Goal: Task Accomplishment & Management: Complete application form

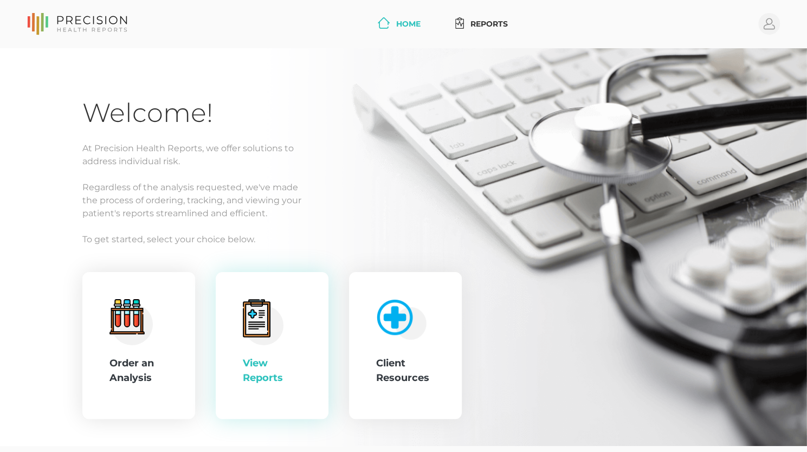
click at [265, 365] on div "View Reports" at bounding box center [272, 370] width 59 height 29
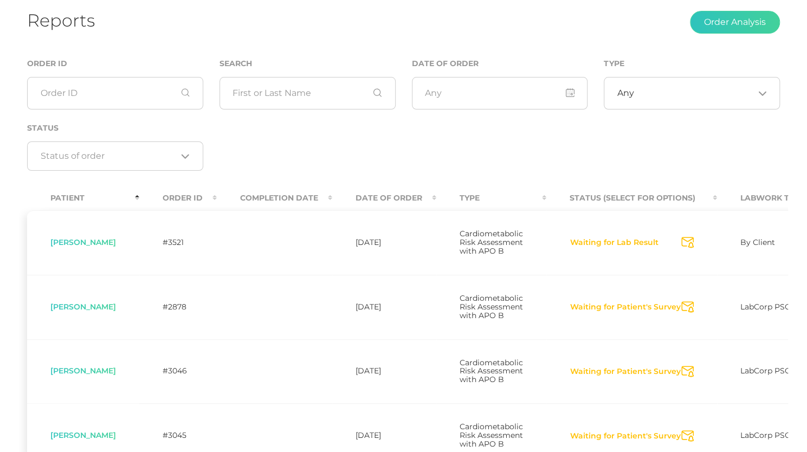
scroll to position [67, 0]
click at [83, 245] on span "Cindy Kilgore" at bounding box center [83, 241] width 66 height 10
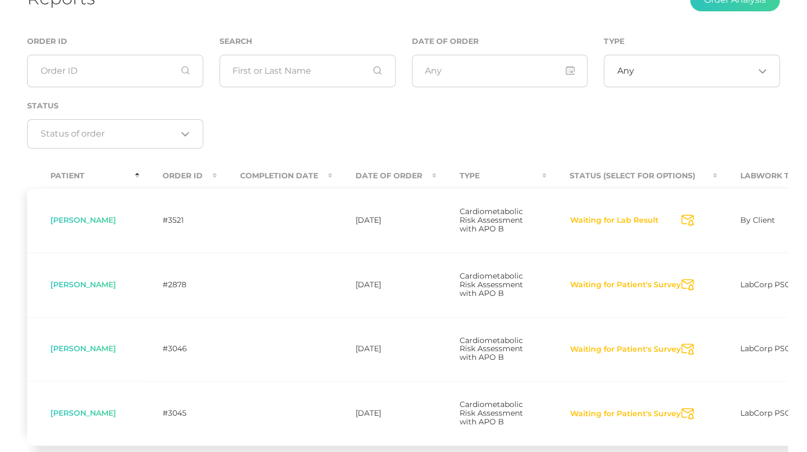
scroll to position [85, 0]
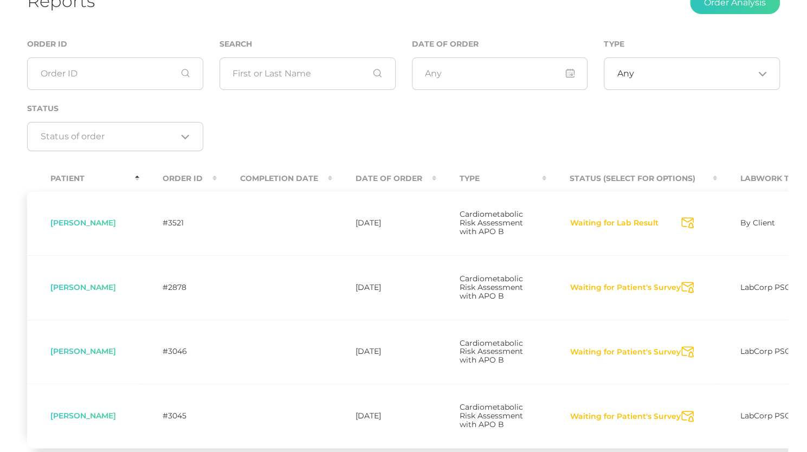
click at [168, 135] on input "Search for option" at bounding box center [109, 136] width 137 height 11
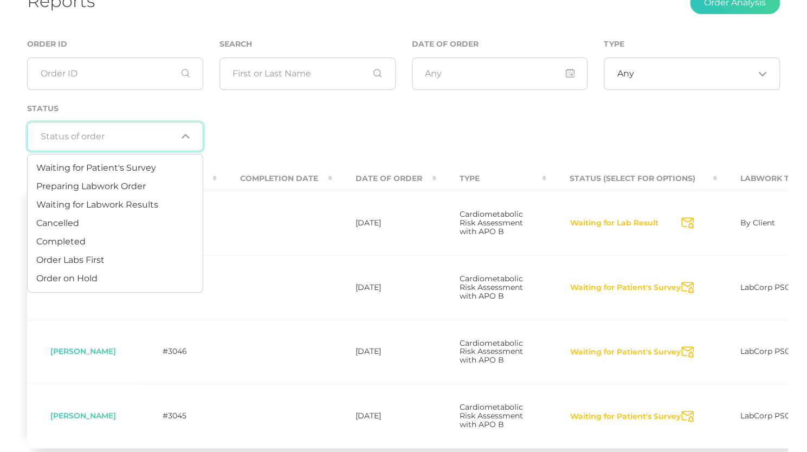
drag, startPoint x: 168, startPoint y: 135, endPoint x: 399, endPoint y: 160, distance: 232.9
click at [399, 160] on div "Order ID Search Date of Order Type Any Loading... Status Loading..." at bounding box center [403, 100] width 769 height 126
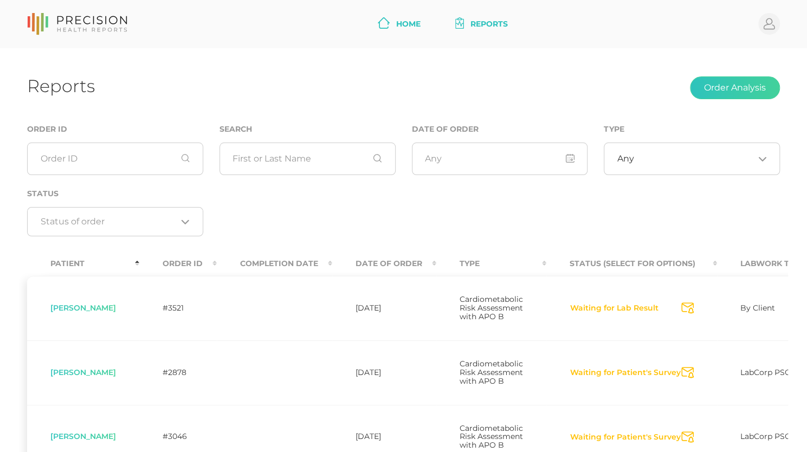
click at [386, 16] on link "Home" at bounding box center [400, 24] width 52 height 20
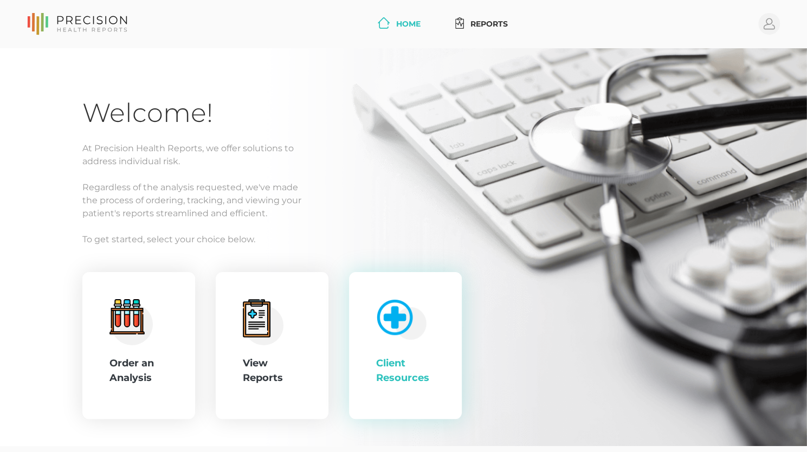
click at [431, 333] on div "Client Resources" at bounding box center [405, 345] width 59 height 93
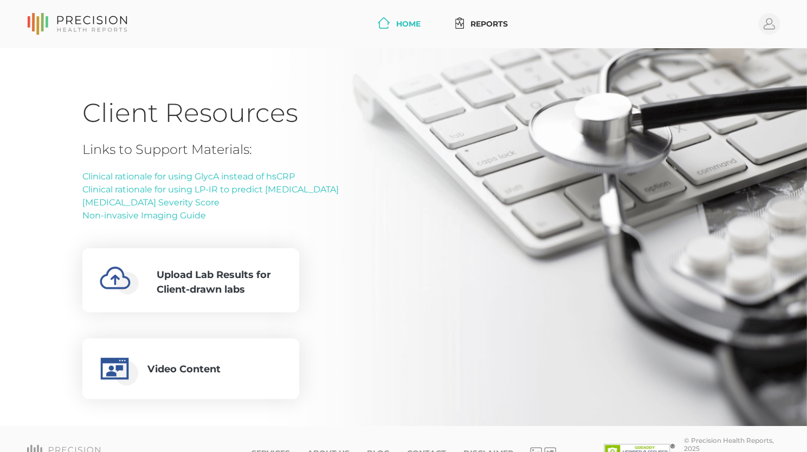
click at [387, 25] on icon at bounding box center [384, 22] width 12 height 11
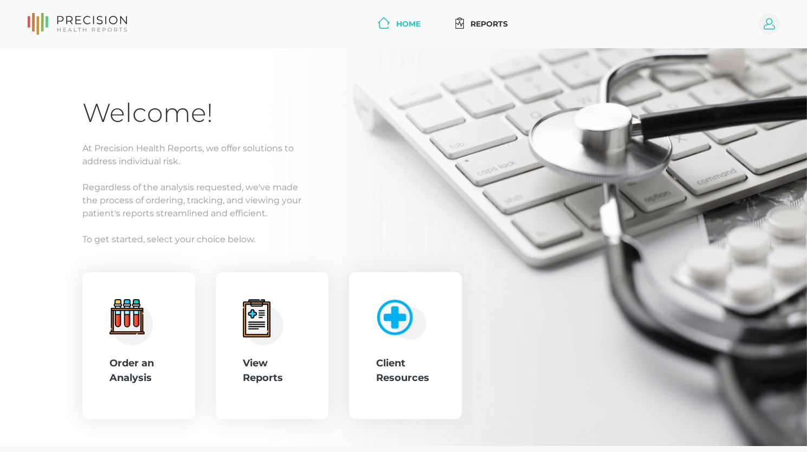
click at [768, 29] on icon at bounding box center [769, 23] width 11 height 11
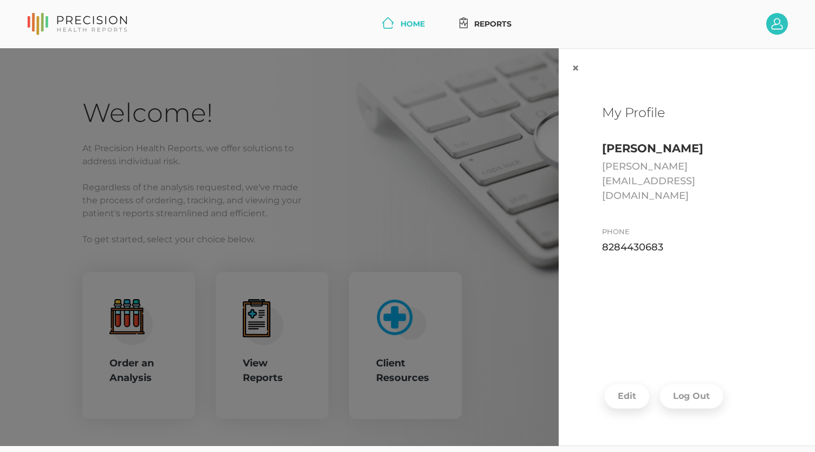
click at [416, 132] on div "× My Profile [PERSON_NAME] [PERSON_NAME][EMAIL_ADDRESS][DOMAIN_NAME] Phone [PHO…" at bounding box center [407, 247] width 815 height 399
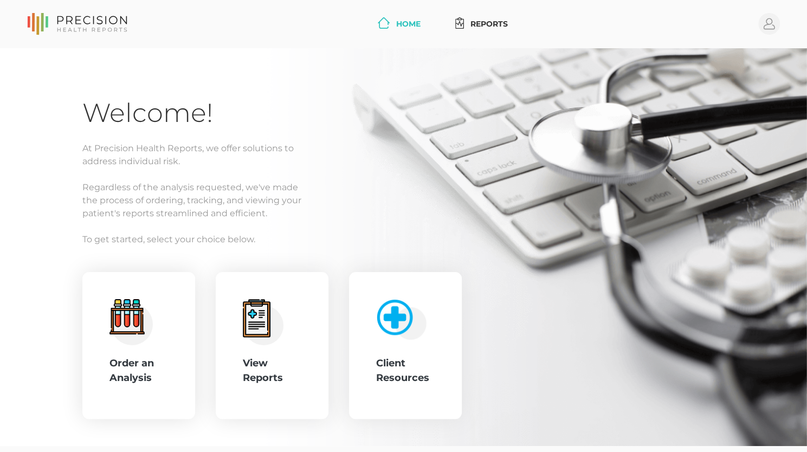
scroll to position [47, 0]
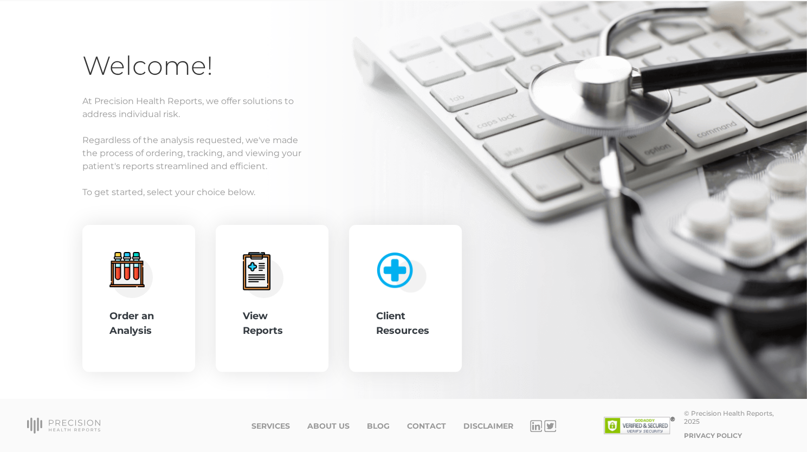
click at [415, 431] on ul "Services About Us Blog Contact Disclaimer" at bounding box center [382, 425] width 262 height 13
click at [415, 427] on link "Contact" at bounding box center [426, 426] width 39 height 9
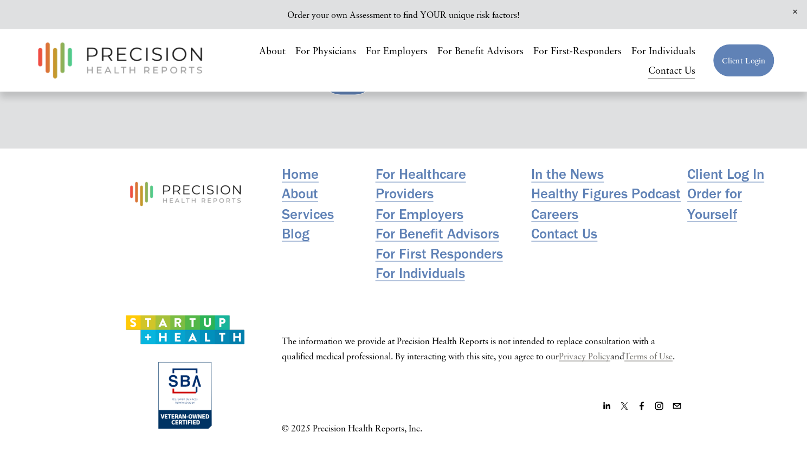
scroll to position [1003, 0]
click at [675, 72] on link "Contact Us" at bounding box center [671, 71] width 47 height 20
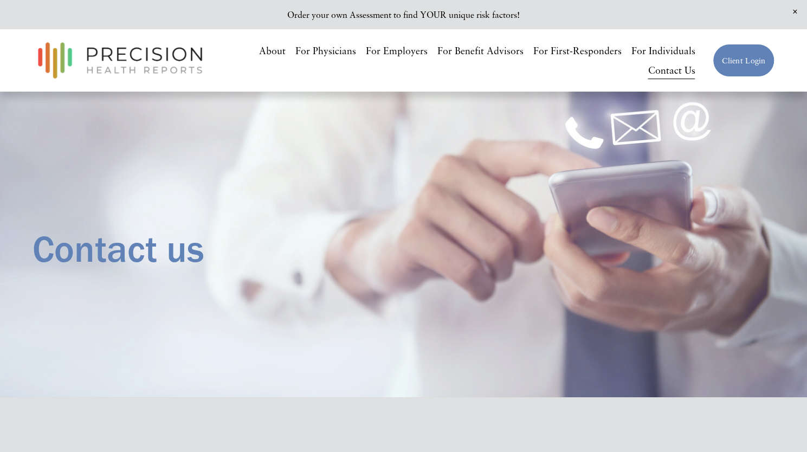
click at [581, 138] on div "Contact us" at bounding box center [403, 249] width 807 height 296
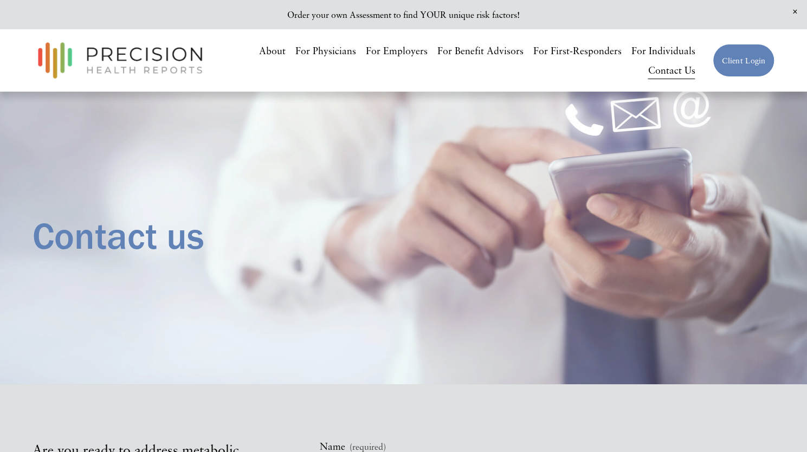
scroll to position [14, 0]
click at [677, 75] on link "Contact Us" at bounding box center [671, 71] width 47 height 20
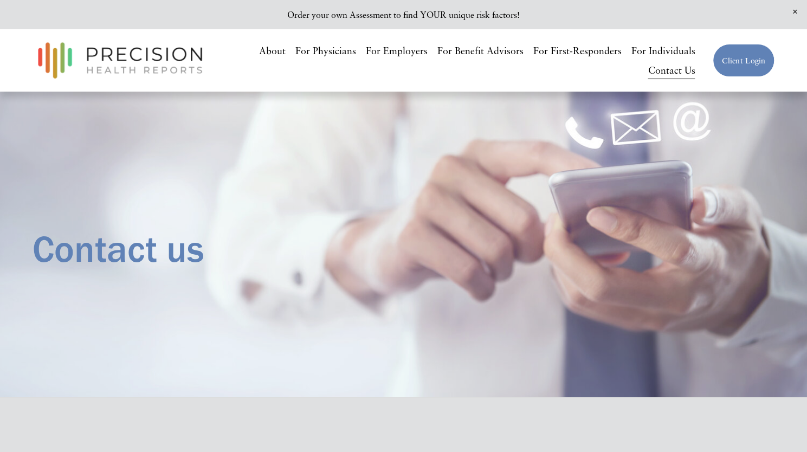
click at [126, 48] on img at bounding box center [121, 60] width 176 height 46
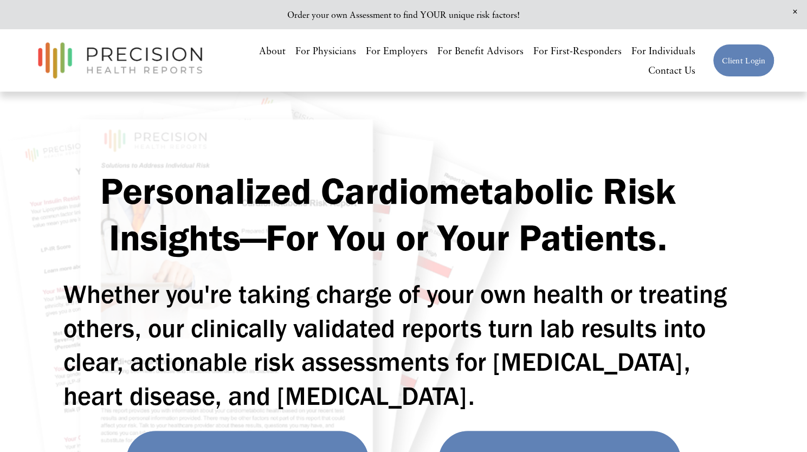
click at [334, 52] on link "For Physicians" at bounding box center [326, 51] width 61 height 20
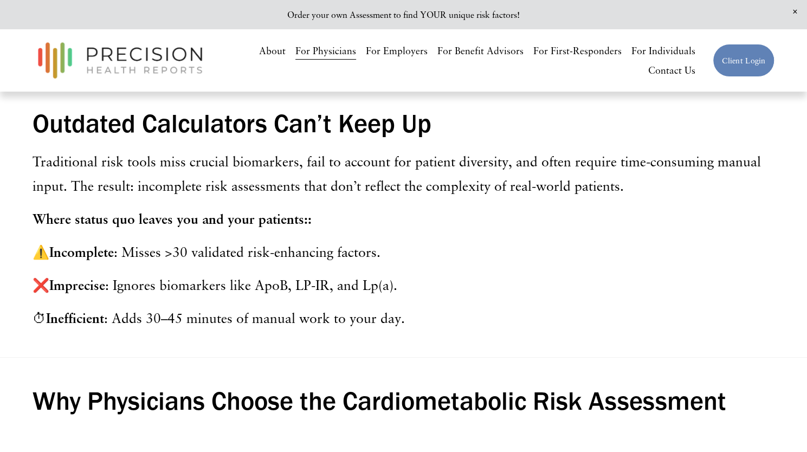
scroll to position [434, 0]
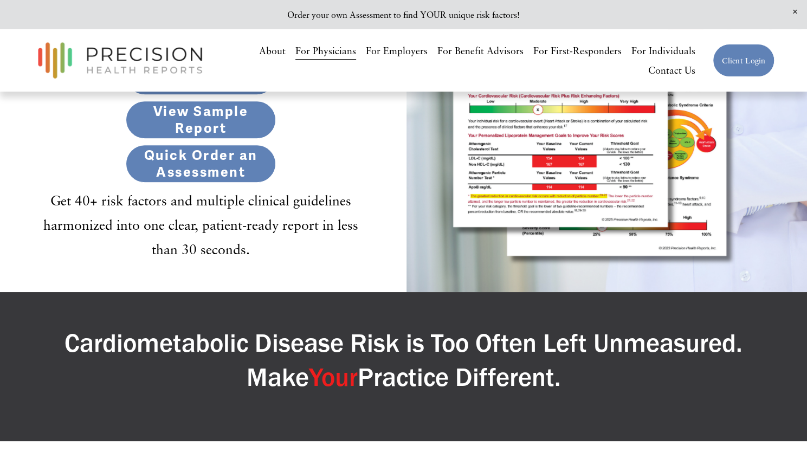
click at [797, 10] on span "Close Announcement" at bounding box center [795, 12] width 24 height 24
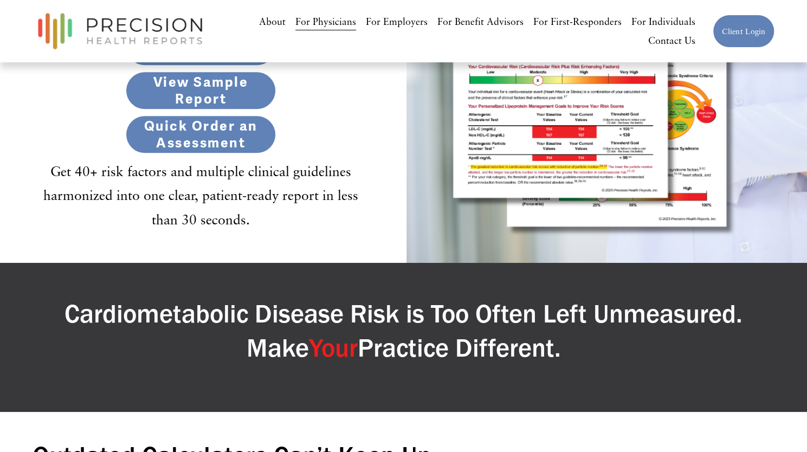
scroll to position [152, 0]
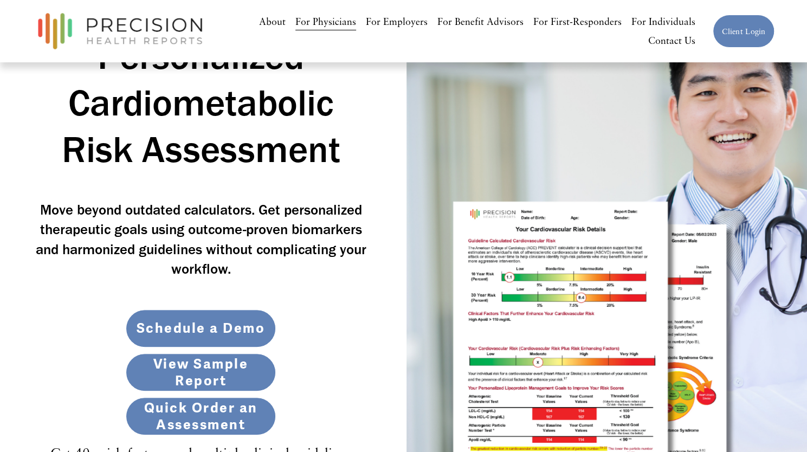
click at [676, 37] on link "Contact Us" at bounding box center [671, 41] width 47 height 20
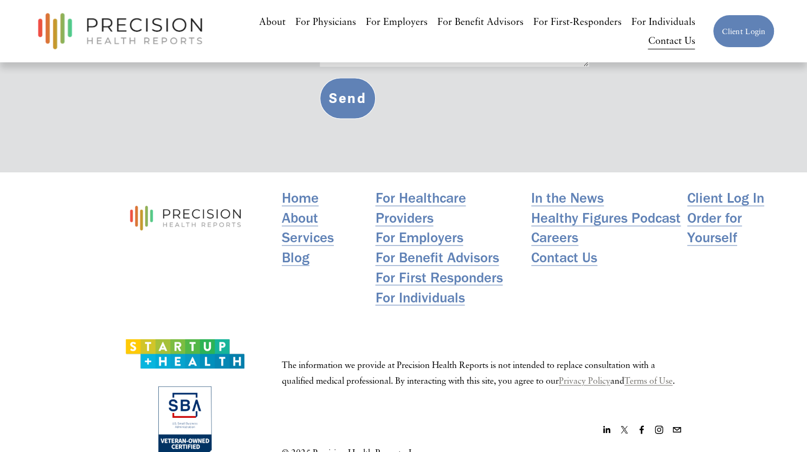
scroll to position [974, 0]
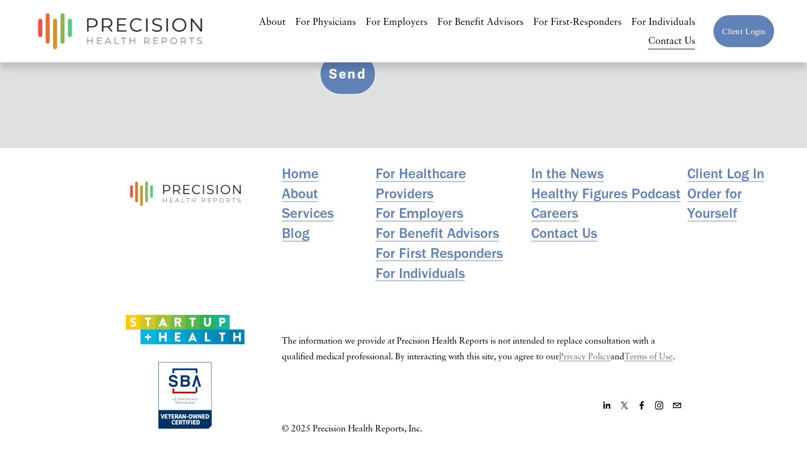
click at [549, 224] on link "Contact Us" at bounding box center [564, 233] width 66 height 20
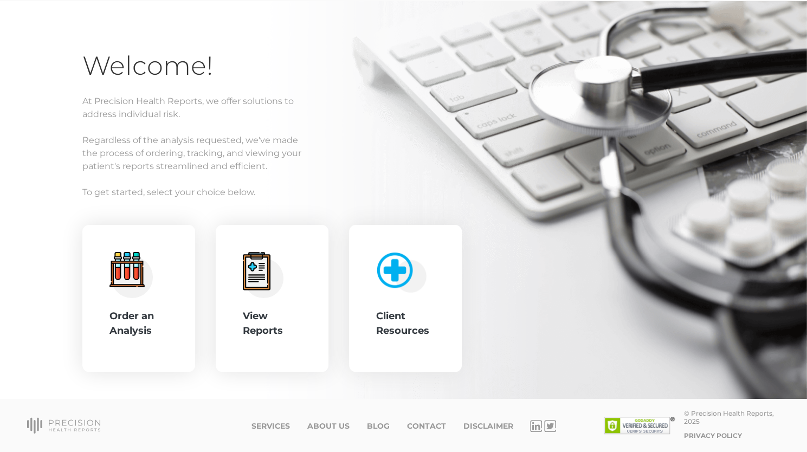
scroll to position [47, 0]
click at [260, 339] on div "View Reports" at bounding box center [272, 298] width 59 height 93
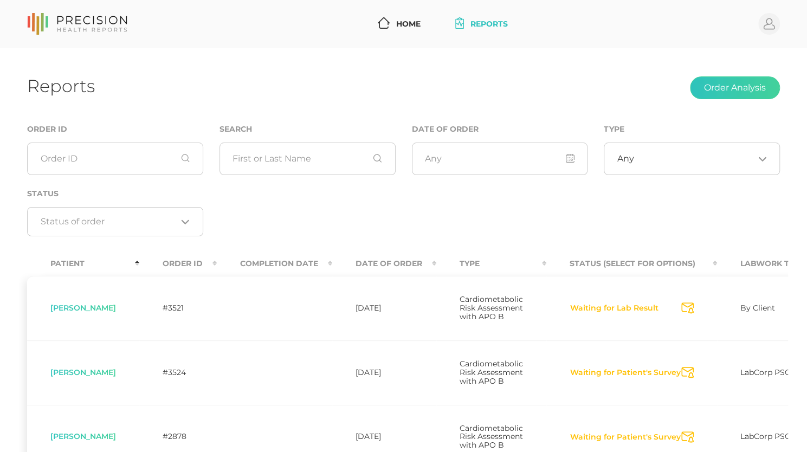
scroll to position [47, 0]
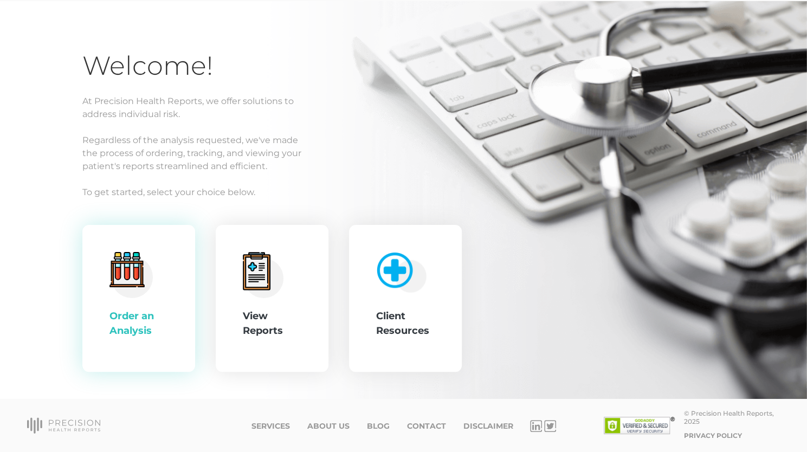
click at [138, 326] on div "Order an Analysis" at bounding box center [139, 323] width 59 height 29
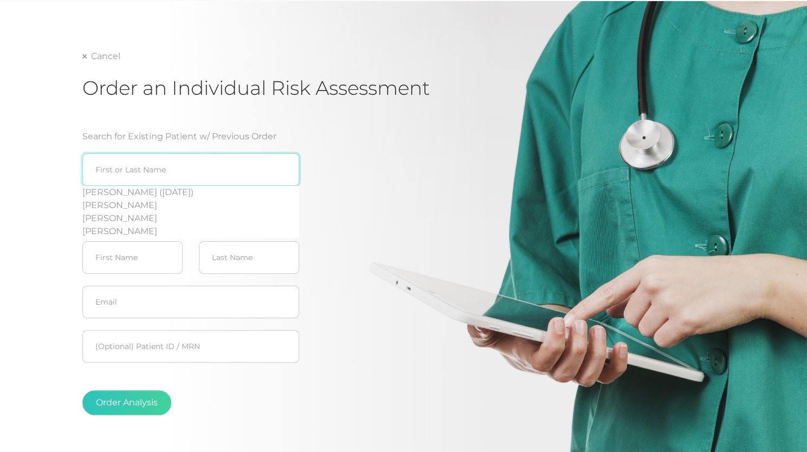
click at [133, 168] on input "search" at bounding box center [190, 169] width 217 height 33
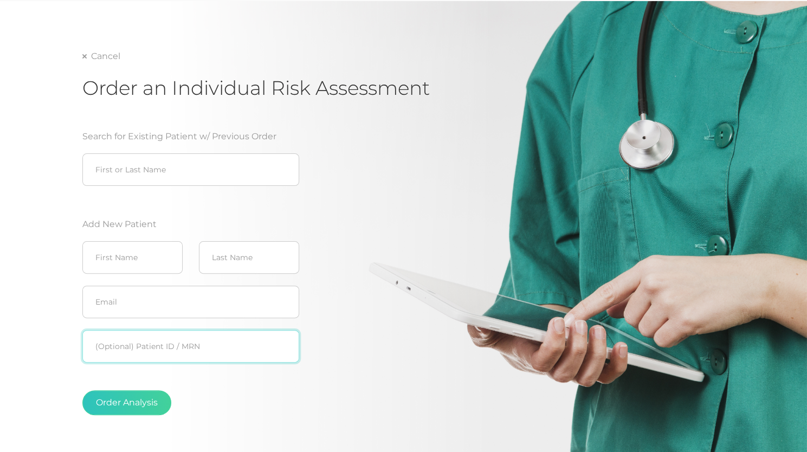
click at [156, 344] on input "text" at bounding box center [190, 346] width 217 height 33
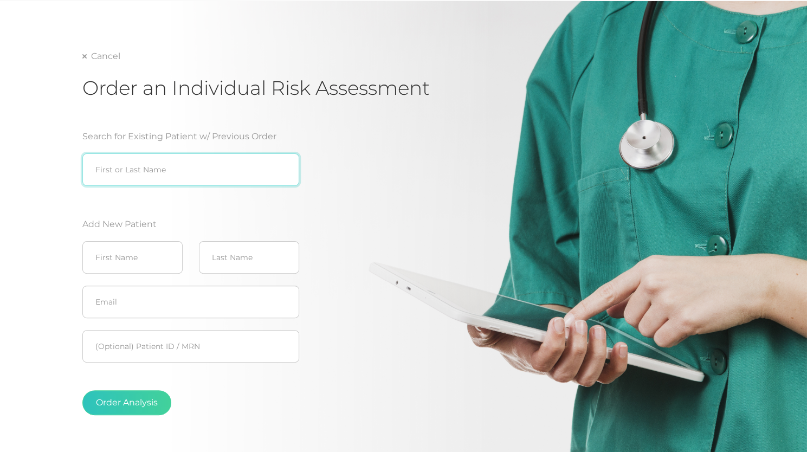
click at [141, 172] on input "search" at bounding box center [190, 169] width 217 height 33
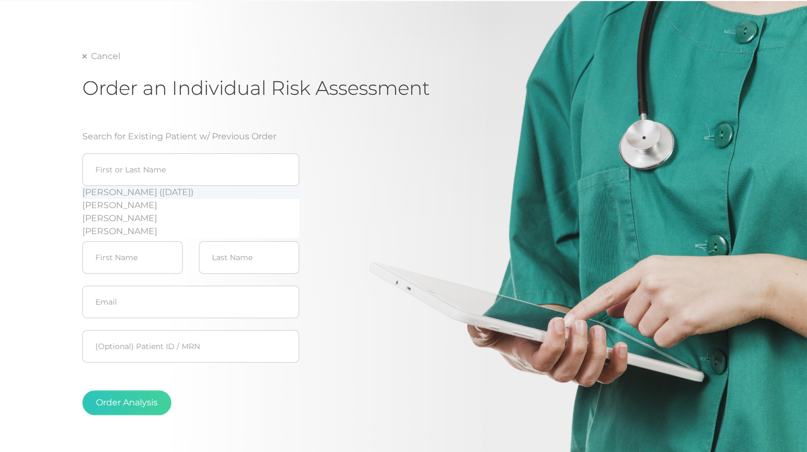
click at [127, 195] on div "[PERSON_NAME] ([DATE])" at bounding box center [190, 192] width 217 height 13
type input "[PERSON_NAME] ([DATE])"
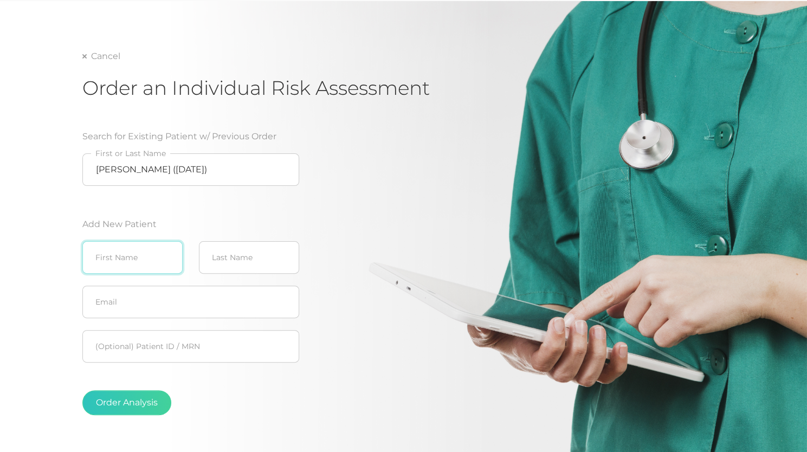
click at [114, 262] on input "text" at bounding box center [132, 257] width 100 height 33
click at [211, 189] on fieldset "[PERSON_NAME] ([DATE]) First or Last Name" at bounding box center [190, 169] width 217 height 44
click at [115, 405] on button "Order Analysis" at bounding box center [126, 402] width 89 height 25
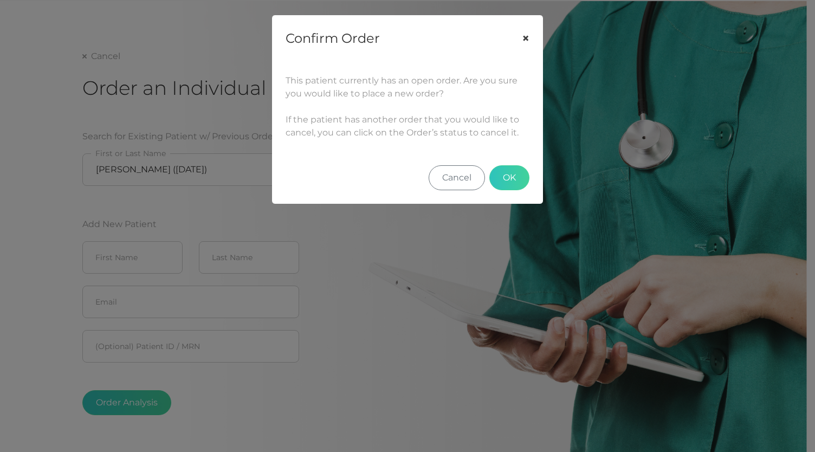
click at [523, 31] on button "×" at bounding box center [526, 39] width 34 height 46
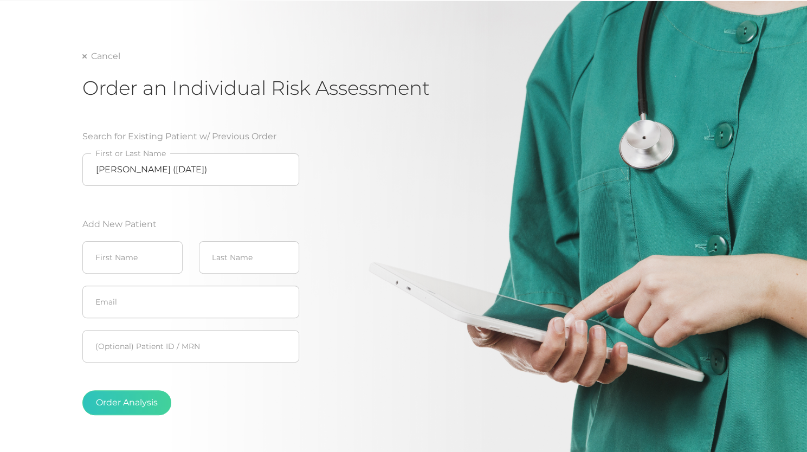
click at [80, 60] on div "Cancel Order an Individual Risk Assessment Search for Existing Patient w/ Previ…" at bounding box center [403, 232] width 807 height 463
click at [89, 55] on link "Cancel" at bounding box center [101, 56] width 38 height 11
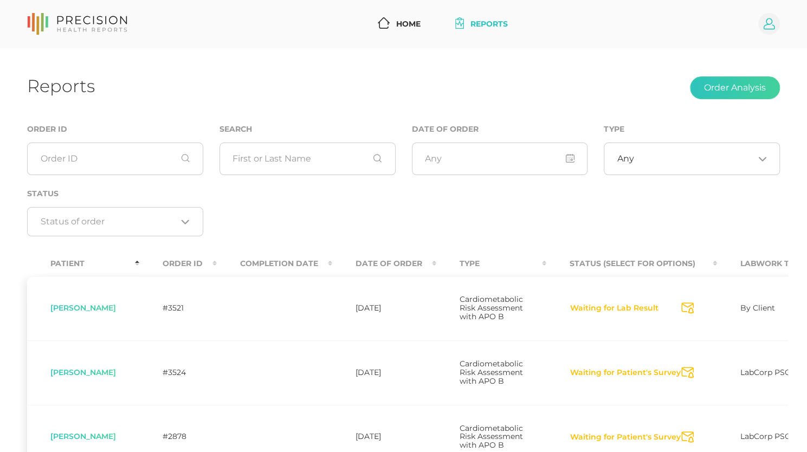
click at [770, 23] on circle at bounding box center [770, 24] width 22 height 22
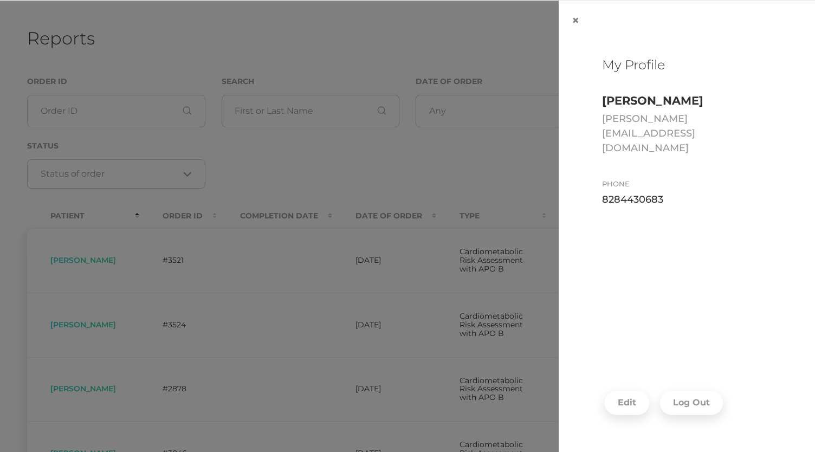
click at [396, 20] on div "× My Profile [PERSON_NAME] [PERSON_NAME][EMAIL_ADDRESS][DOMAIN_NAME] Phone [PHO…" at bounding box center [407, 309] width 815 height 616
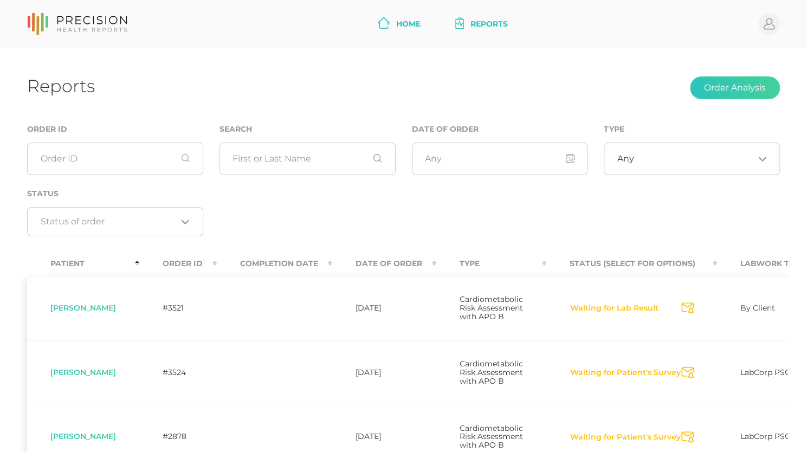
click at [390, 19] on link "Home" at bounding box center [400, 24] width 52 height 20
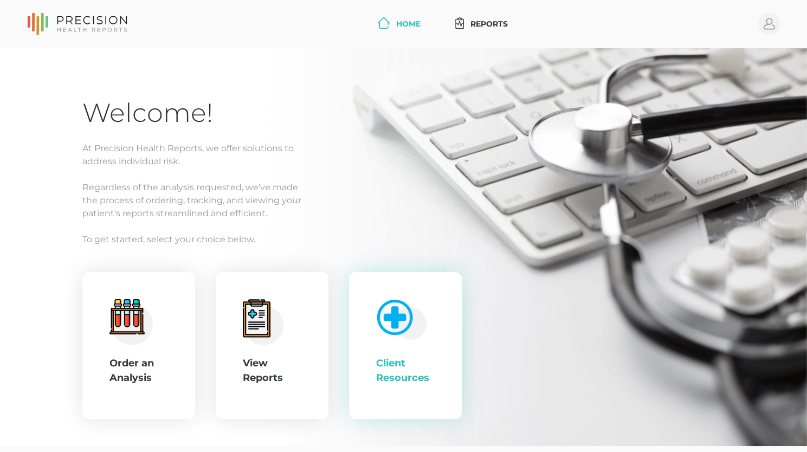
click at [381, 412] on div "Client Resources" at bounding box center [405, 345] width 113 height 147
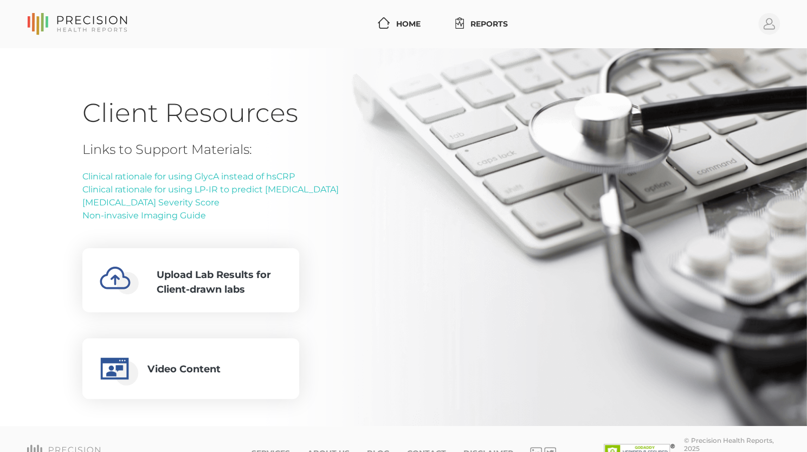
scroll to position [27, 0]
